Goal: Task Accomplishment & Management: Complete application form

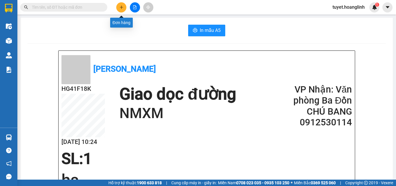
click at [121, 7] on icon "plus" at bounding box center [122, 7] width 4 height 4
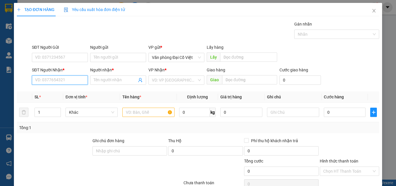
click at [68, 82] on input "SĐT Người Nhận *" at bounding box center [60, 79] width 56 height 9
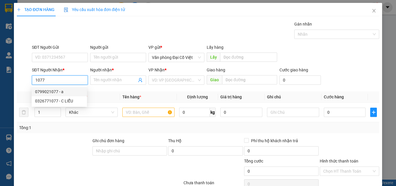
click at [48, 92] on div "0799021077 - a" at bounding box center [59, 92] width 48 height 6
type input "0799021077"
type input "a"
type input "thọ lộc"
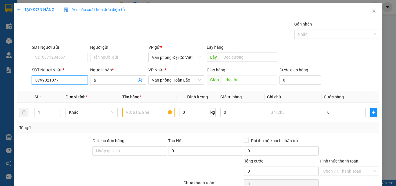
type input "50.000"
type input "0799021077"
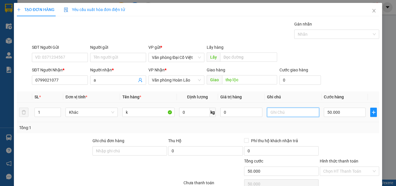
click at [281, 115] on input "text" at bounding box center [293, 112] width 52 height 9
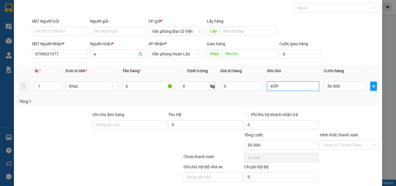
scroll to position [47, 0]
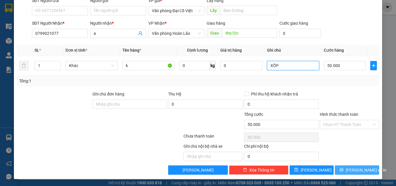
type input "XỐP"
click at [344, 171] on icon "printer" at bounding box center [342, 170] width 4 height 4
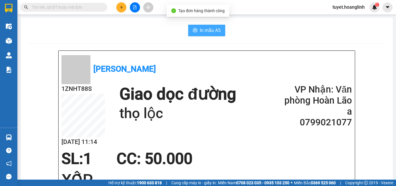
click at [205, 30] on span "In mẫu A5" at bounding box center [210, 30] width 21 height 7
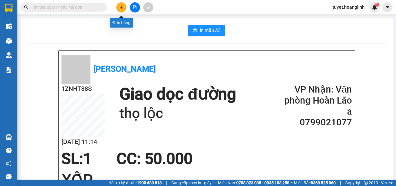
click at [120, 8] on icon "plus" at bounding box center [122, 7] width 4 height 4
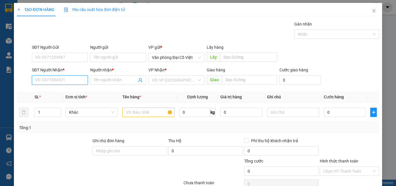
click at [52, 81] on input "SĐT Người Nhận *" at bounding box center [60, 79] width 56 height 9
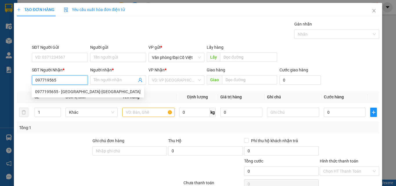
type input "0977195655"
click at [54, 92] on div "0977195655 - [GEOGRAPHIC_DATA]-[GEOGRAPHIC_DATA]" at bounding box center [88, 92] width 106 height 6
type input "NHẬT ANH-[GEOGRAPHIC_DATA]"
type input "50.000"
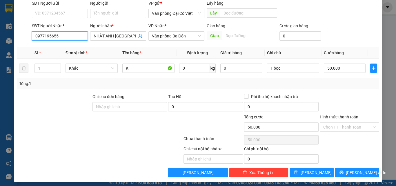
scroll to position [47, 0]
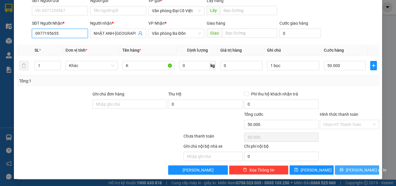
type input "0977195655"
click at [342, 170] on icon "printer" at bounding box center [342, 170] width 4 height 4
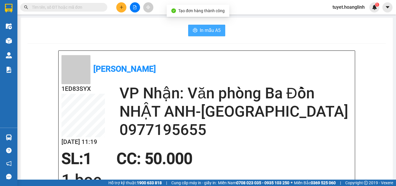
click at [208, 29] on span "In mẫu A5" at bounding box center [210, 30] width 21 height 7
